Goal: Information Seeking & Learning: Learn about a topic

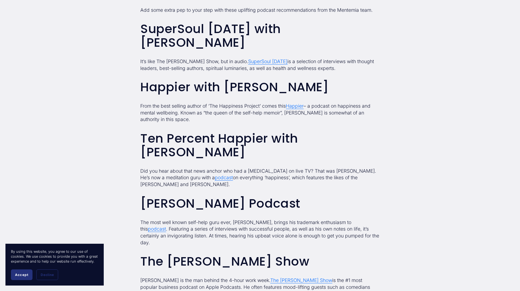
scroll to position [327, 0]
click at [297, 107] on span "Happier" at bounding box center [295, 106] width 18 height 6
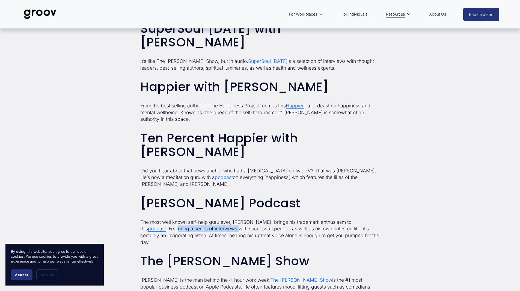
drag, startPoint x: 151, startPoint y: 215, endPoint x: 341, endPoint y: 222, distance: 189.7
click at [280, 221] on p "The most well known self-help guru ever, [PERSON_NAME], brings his trademark en…" at bounding box center [259, 232] width 239 height 27
click at [265, 228] on div "Add some extra pep to your step with these uplifting podcast recommendations fr…" at bounding box center [259, 254] width 239 height 495
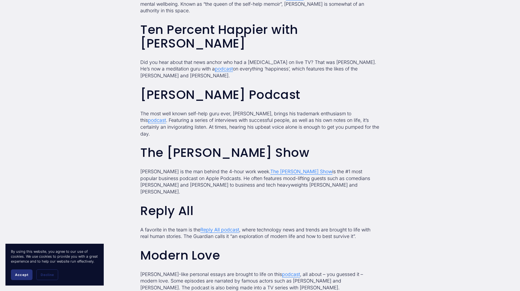
scroll to position [436, 0]
click at [166, 117] on span "podcast" at bounding box center [157, 120] width 18 height 6
